Goal: Transaction & Acquisition: Purchase product/service

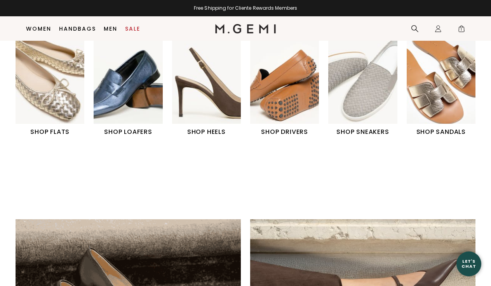
click at [454, 87] on img "6 / 6" at bounding box center [441, 81] width 69 height 86
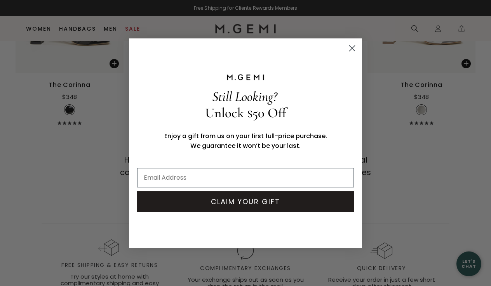
scroll to position [2910, 0]
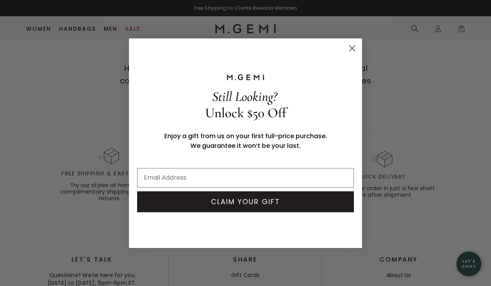
click at [348, 48] on circle "Close dialog" at bounding box center [352, 48] width 13 height 13
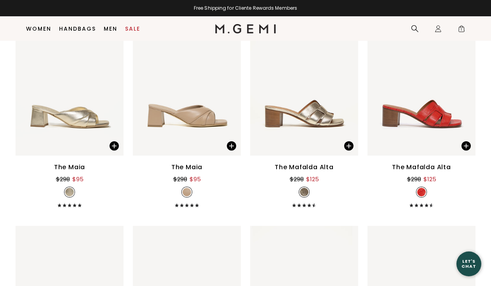
scroll to position [2306, 0]
click at [93, 129] on img at bounding box center [70, 84] width 108 height 144
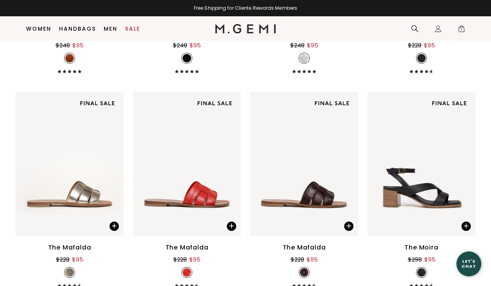
scroll to position [1362, 0]
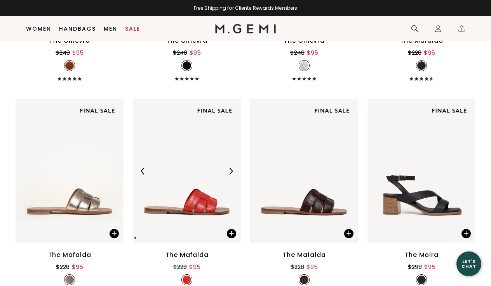
click at [204, 218] on img at bounding box center [187, 171] width 108 height 144
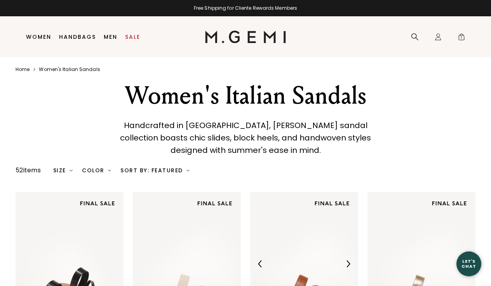
scroll to position [0, 0]
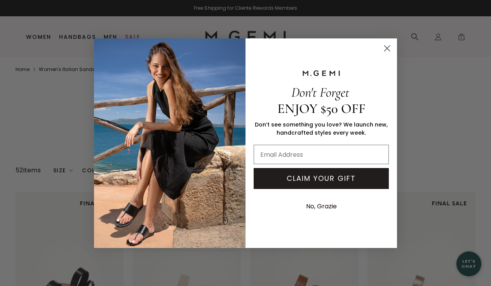
click at [386, 48] on icon "Close dialog" at bounding box center [387, 47] width 5 height 5
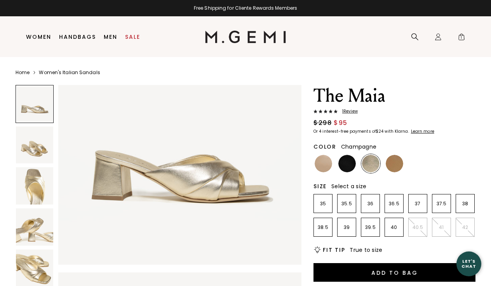
click at [42, 143] on img at bounding box center [34, 145] width 37 height 37
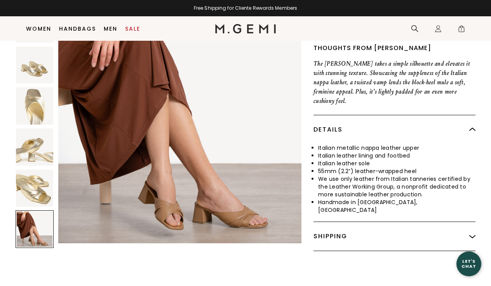
scroll to position [1259, 0]
click at [33, 170] on img at bounding box center [34, 188] width 37 height 37
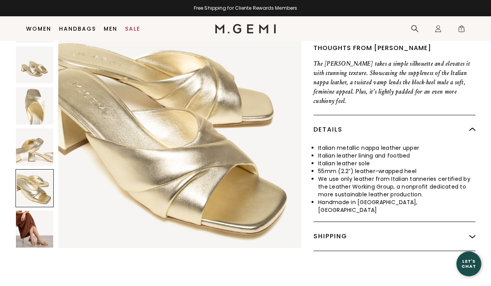
scroll to position [1001, 0]
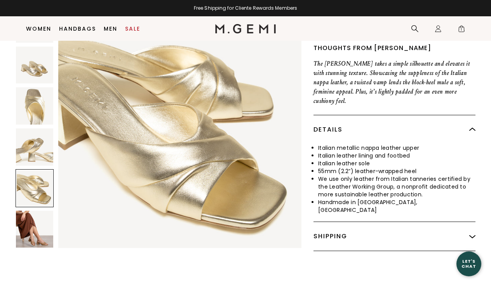
click at [42, 129] on img at bounding box center [34, 147] width 37 height 37
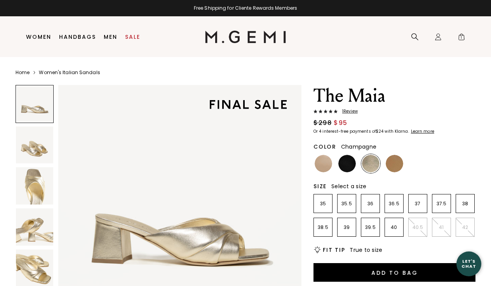
scroll to position [0, 0]
click at [324, 164] on img at bounding box center [323, 163] width 17 height 17
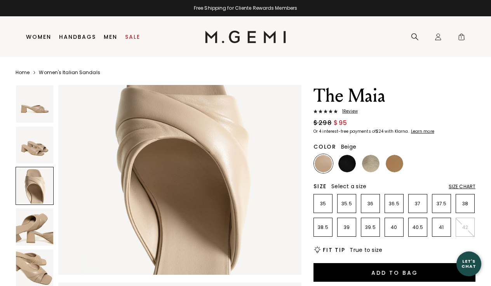
scroll to position [560, 0]
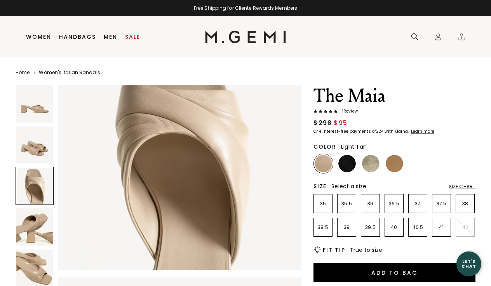
click at [393, 161] on img at bounding box center [394, 163] width 17 height 17
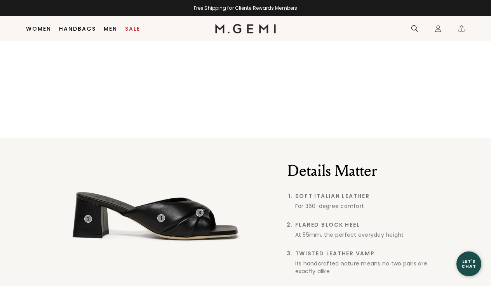
scroll to position [515, 0]
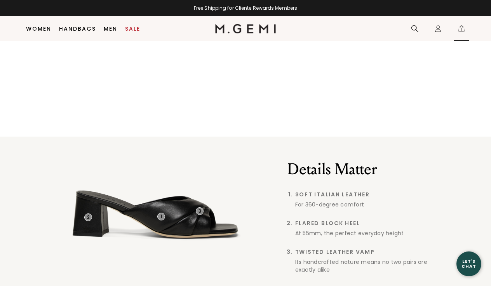
click at [461, 28] on span "1" at bounding box center [462, 30] width 8 height 8
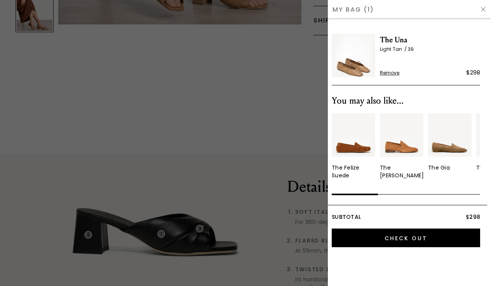
scroll to position [0, 0]
click at [482, 8] on img at bounding box center [483, 9] width 6 height 6
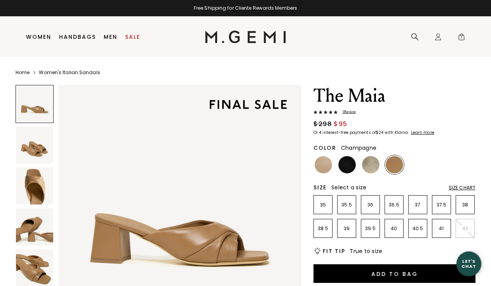
click at [370, 164] on img at bounding box center [370, 164] width 17 height 17
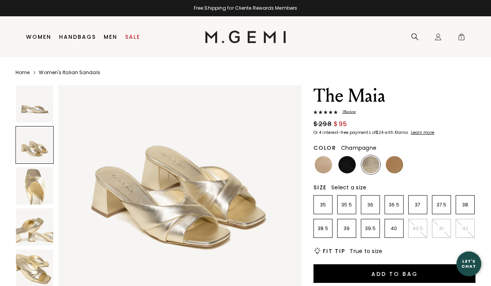
scroll to position [313, 0]
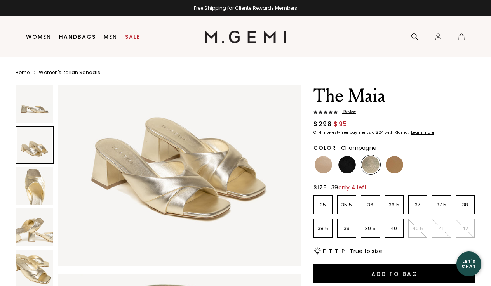
click at [346, 227] on p "39" at bounding box center [347, 229] width 18 height 6
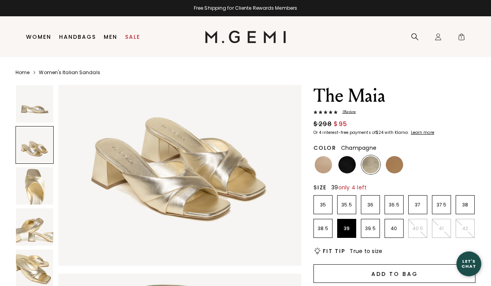
click at [369, 269] on button "Add to Bag" at bounding box center [394, 274] width 162 height 19
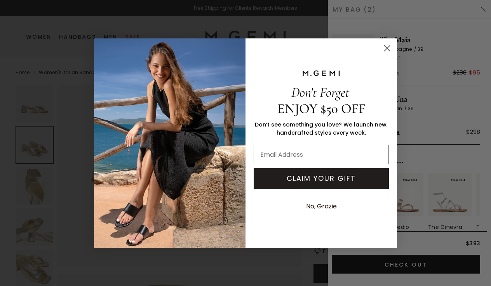
click at [388, 46] on circle "Close dialog" at bounding box center [387, 48] width 13 height 13
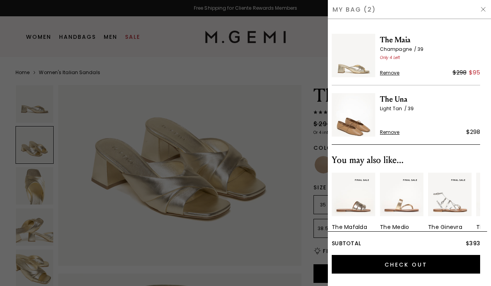
click at [484, 10] on img at bounding box center [483, 9] width 6 height 6
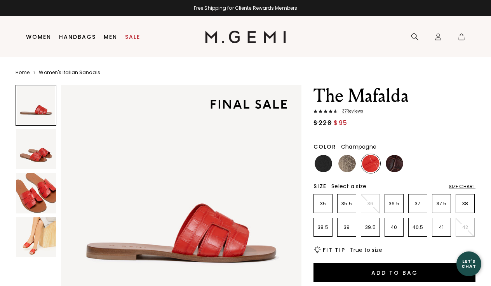
click at [350, 160] on img at bounding box center [346, 163] width 17 height 17
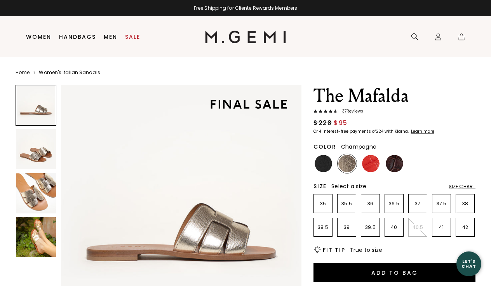
click at [45, 241] on img at bounding box center [36, 238] width 40 height 40
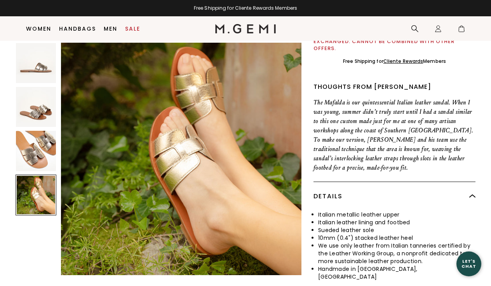
scroll to position [242, 0]
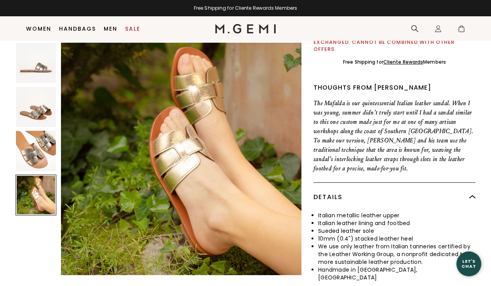
click at [40, 109] on img at bounding box center [36, 107] width 40 height 40
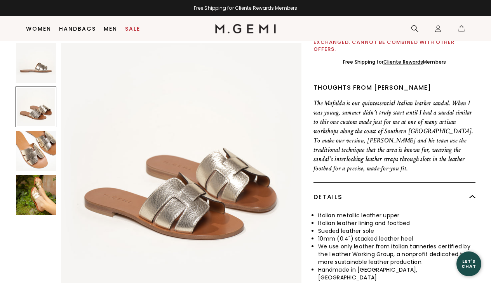
click at [42, 69] on img at bounding box center [36, 63] width 40 height 40
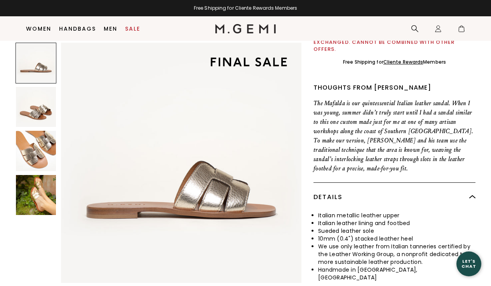
click at [37, 110] on img at bounding box center [36, 107] width 40 height 40
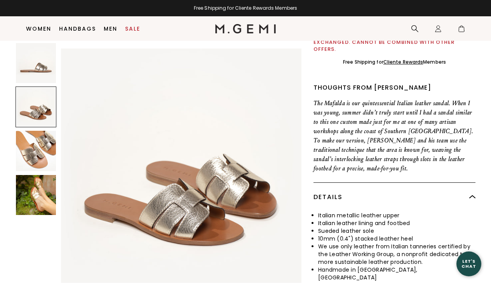
scroll to position [248, 0]
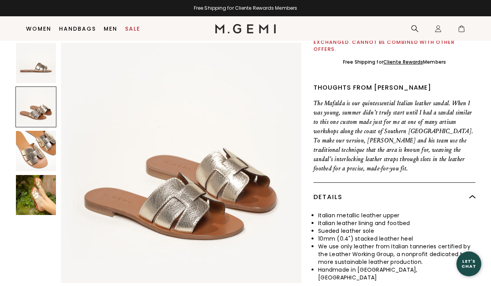
click at [37, 146] on img at bounding box center [36, 151] width 40 height 40
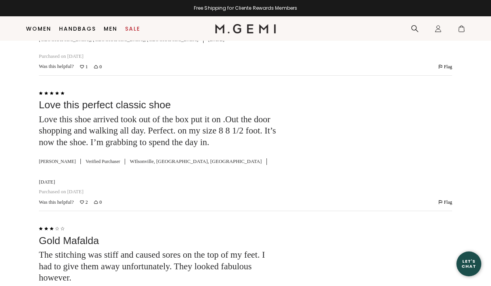
scroll to position [2577, 0]
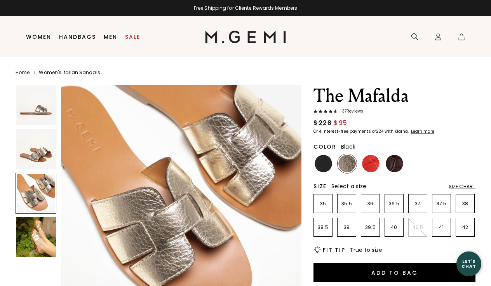
scroll to position [0, 0]
